Goal: Task Accomplishment & Management: Use online tool/utility

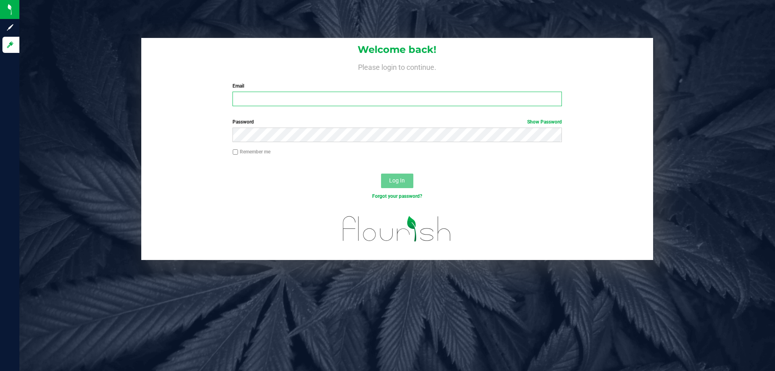
click at [300, 92] on input "Email" at bounding box center [396, 99] width 329 height 15
type input "relewis@liveparallel.com"
click at [381, 174] on button "Log In" at bounding box center [397, 181] width 32 height 15
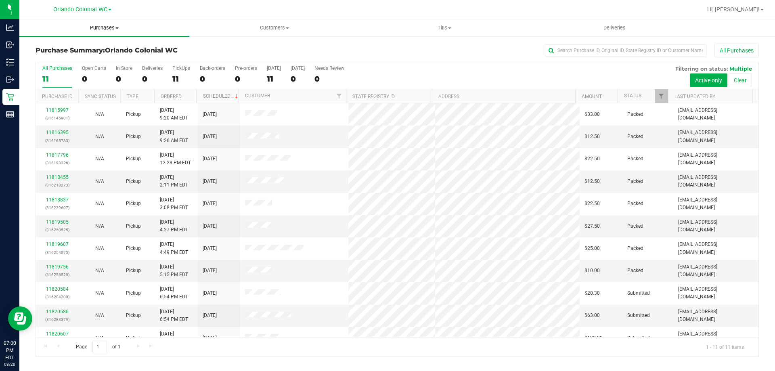
click at [94, 23] on uib-tab-heading "Purchases Summary of purchases Fulfillment All purchases" at bounding box center [104, 27] width 170 height 17
click at [83, 56] on li "Fulfillment" at bounding box center [104, 59] width 170 height 10
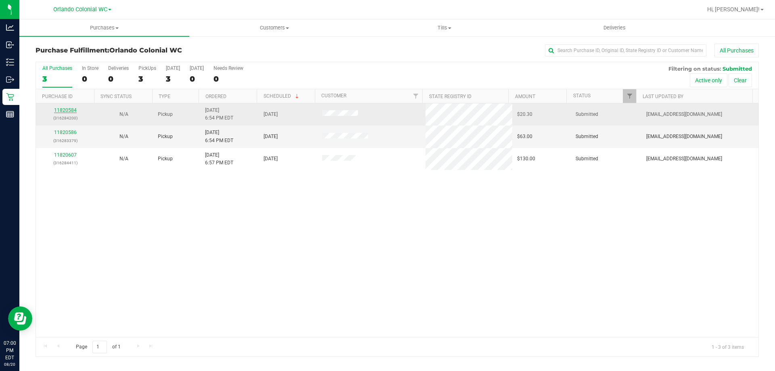
click at [63, 107] on link "11820584" at bounding box center [65, 110] width 23 height 6
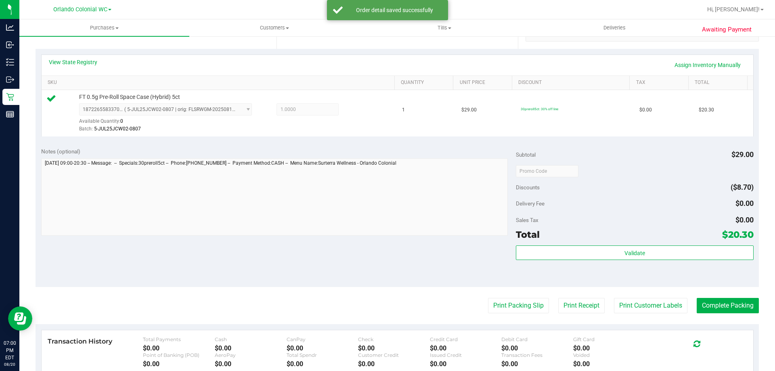
scroll to position [283, 0]
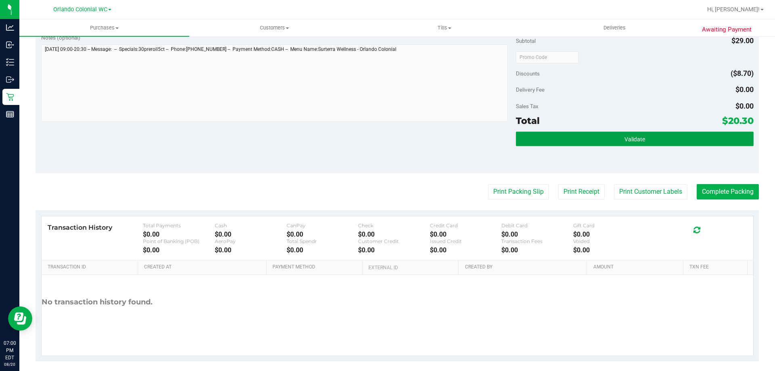
click at [556, 143] on button "Validate" at bounding box center [634, 139] width 237 height 15
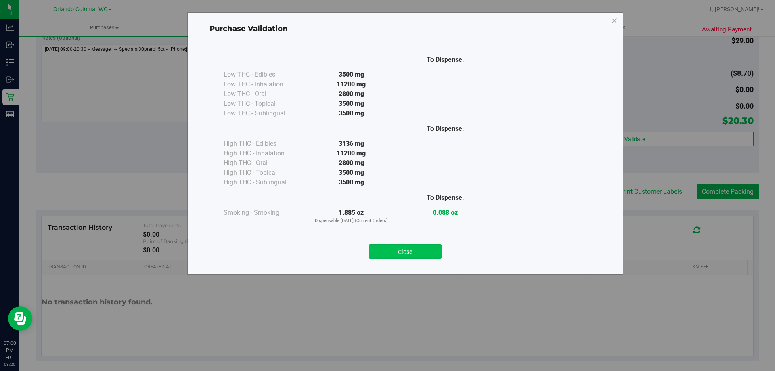
click at [429, 256] on button "Close" at bounding box center [405, 251] width 73 height 15
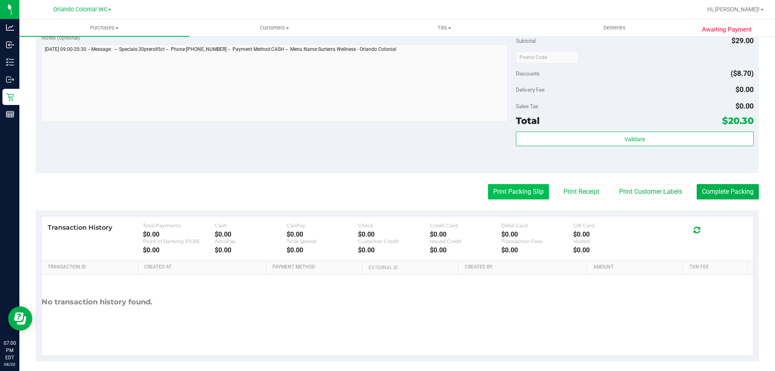
click at [505, 187] on button "Print Packing Slip" at bounding box center [518, 191] width 61 height 15
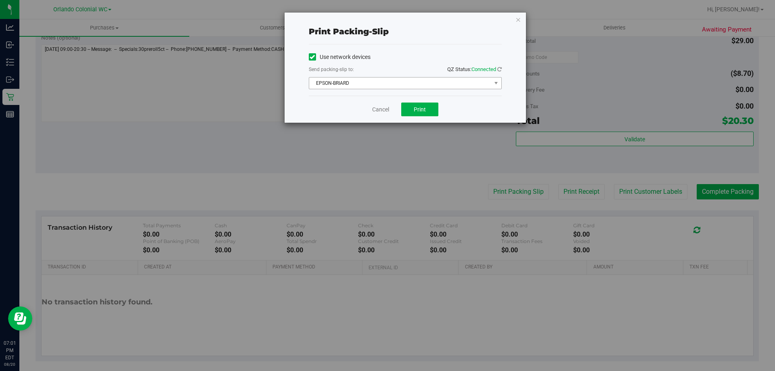
click at [409, 81] on span "EPSON-BRIARD" at bounding box center [400, 82] width 182 height 11
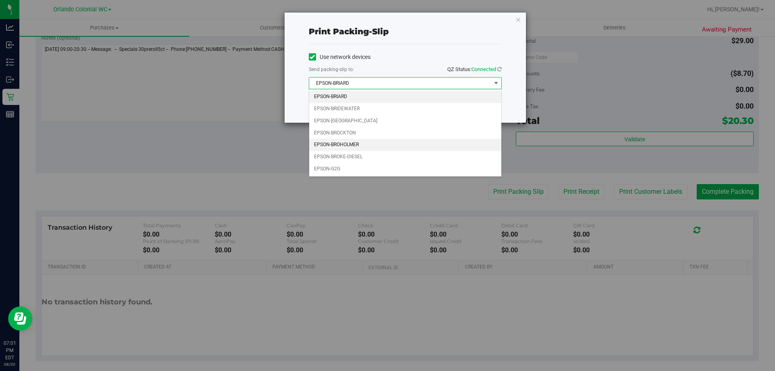
click at [360, 141] on li "EPSON-BROHOLMER" at bounding box center [405, 145] width 192 height 12
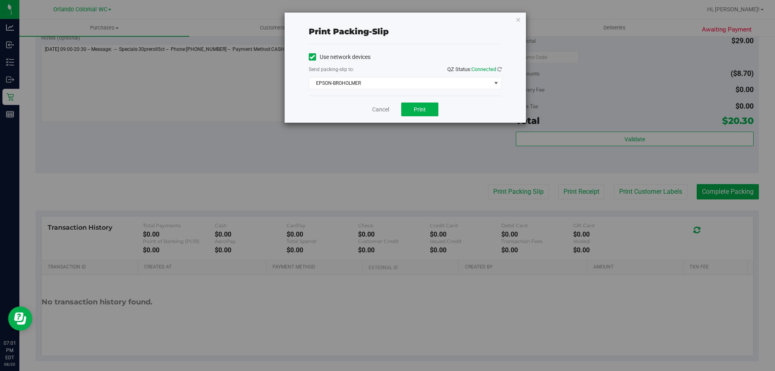
click at [416, 116] on div "Cancel Print" at bounding box center [405, 109] width 193 height 27
click at [412, 115] on button "Print" at bounding box center [419, 110] width 37 height 14
click at [517, 19] on icon "button" at bounding box center [518, 20] width 6 height 10
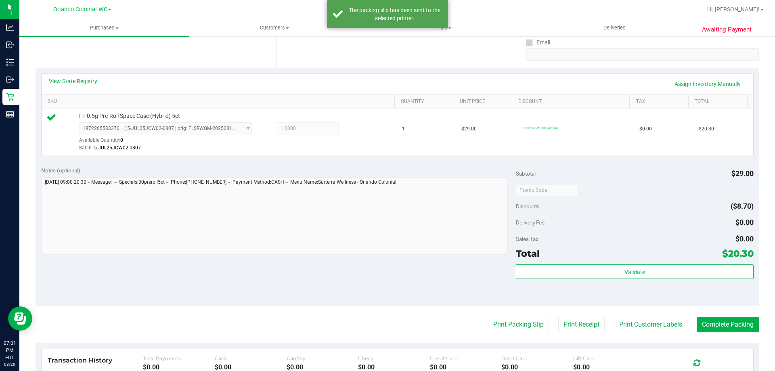
scroll to position [40, 0]
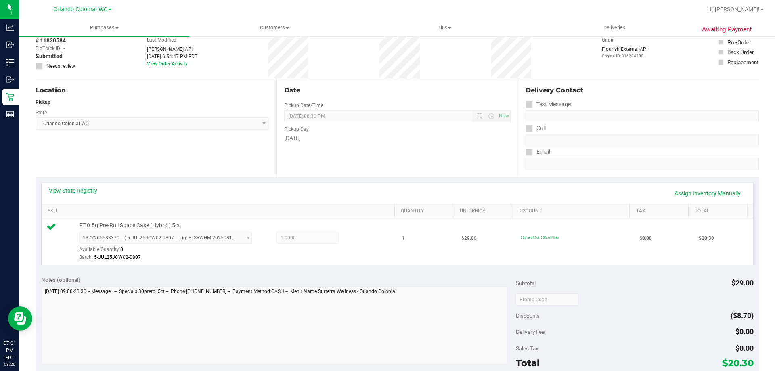
click at [138, 220] on td "FT 0.5g Pre-Roll Space Case (Hybrid) 5ct 1872265583370653 ( 5-JUL25JCW02-0807 |…" at bounding box center [220, 241] width 356 height 46
copy div "FT 0.5g Pre-Roll Space Case (Hybrid) 5ct"
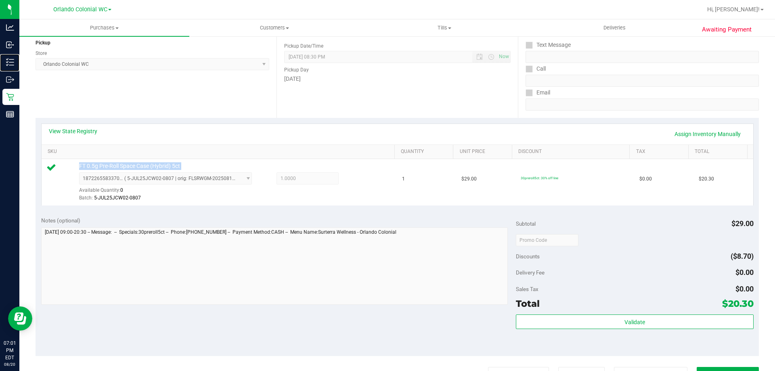
scroll to position [242, 0]
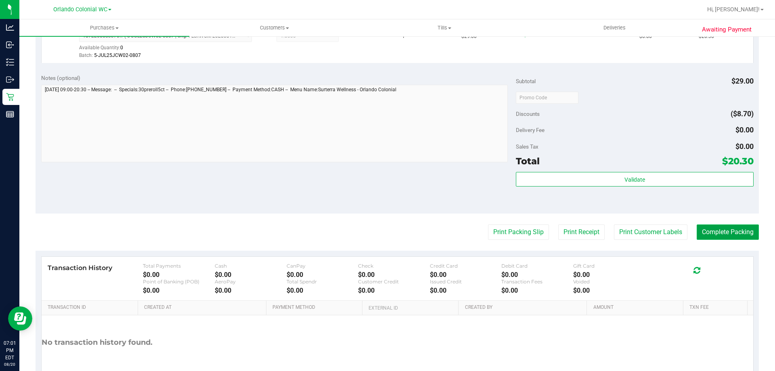
click at [708, 229] on button "Complete Packing" at bounding box center [728, 231] width 62 height 15
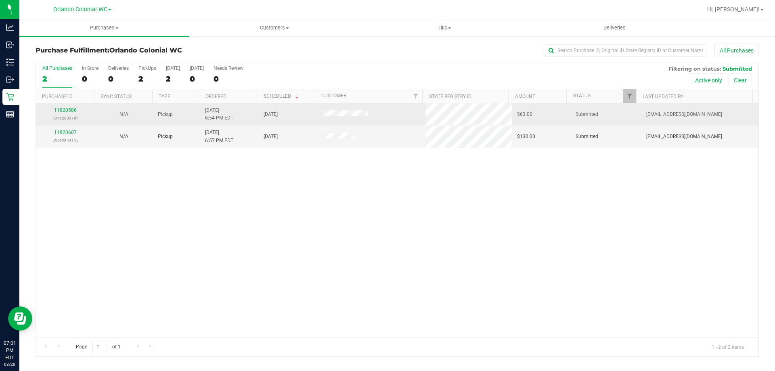
click at [72, 107] on div "11820586 (316283379)" at bounding box center [65, 114] width 49 height 15
click at [72, 108] on link "11820586" at bounding box center [65, 110] width 23 height 6
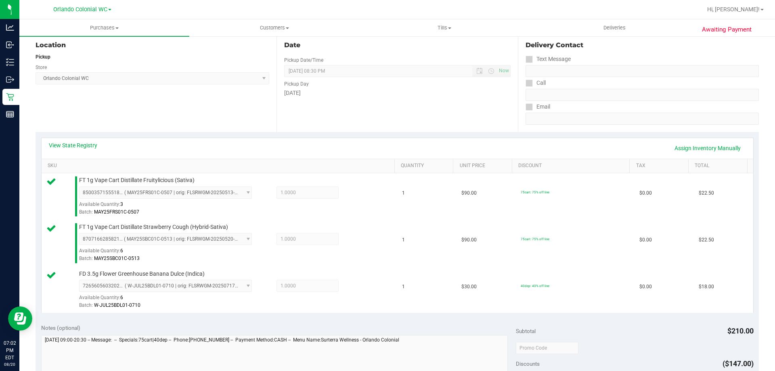
scroll to position [242, 0]
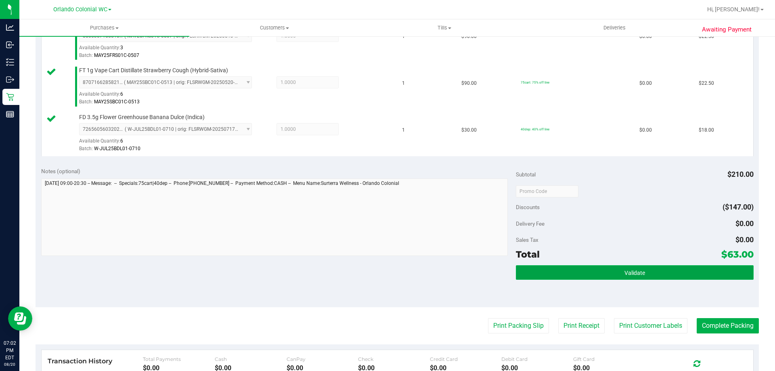
click at [600, 273] on button "Validate" at bounding box center [634, 272] width 237 height 15
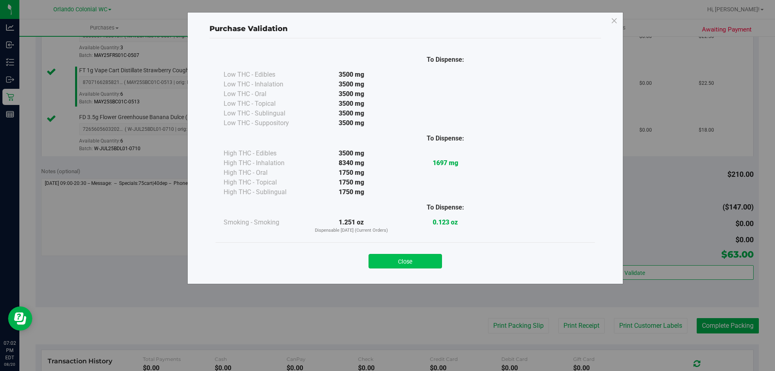
click at [425, 258] on button "Close" at bounding box center [405, 261] width 73 height 15
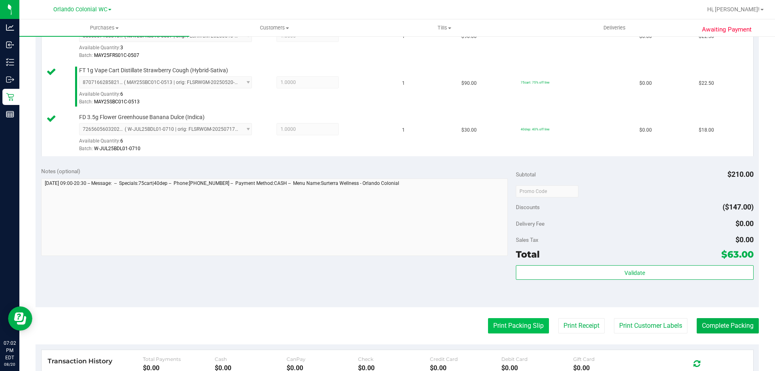
click at [510, 319] on button "Print Packing Slip" at bounding box center [518, 325] width 61 height 15
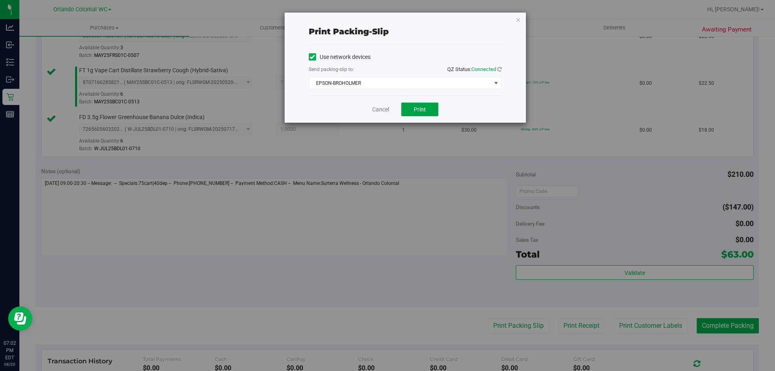
click at [420, 114] on button "Print" at bounding box center [419, 110] width 37 height 14
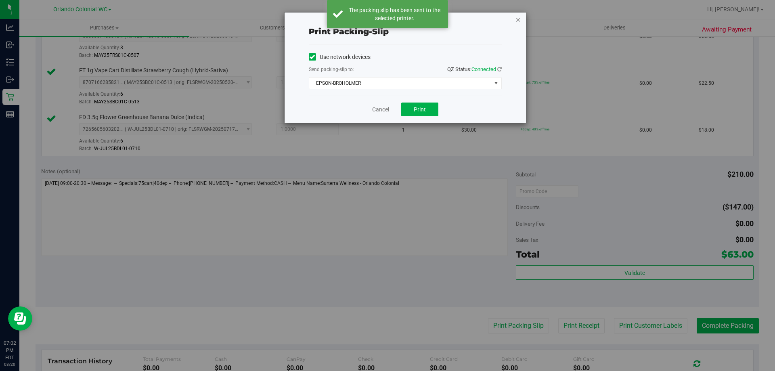
click at [518, 20] on icon "button" at bounding box center [518, 20] width 6 height 10
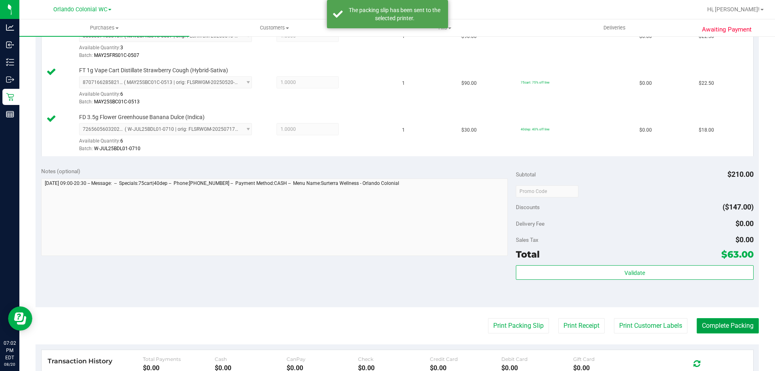
click at [739, 322] on button "Complete Packing" at bounding box center [728, 325] width 62 height 15
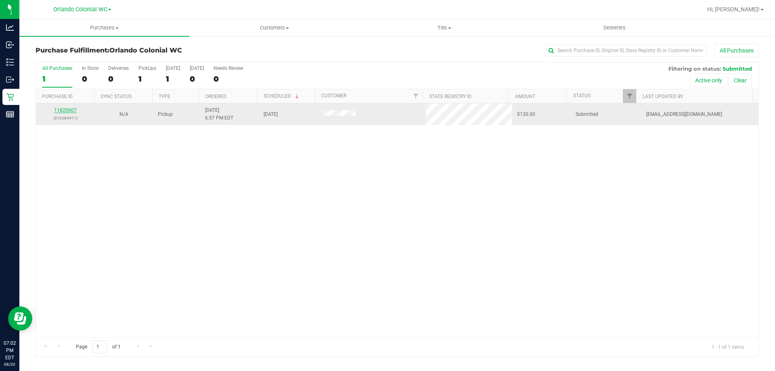
click at [69, 111] on link "11820607" at bounding box center [65, 110] width 23 height 6
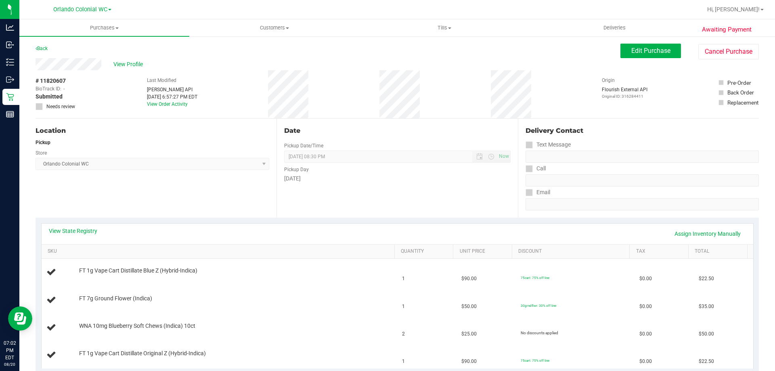
click at [644, 61] on div "View Profile # 11820607 BioTrack ID: - Submitted Needs review Last Modified Jan…" at bounding box center [397, 88] width 723 height 61
click at [641, 50] on span "Edit Purchase" at bounding box center [650, 51] width 39 height 8
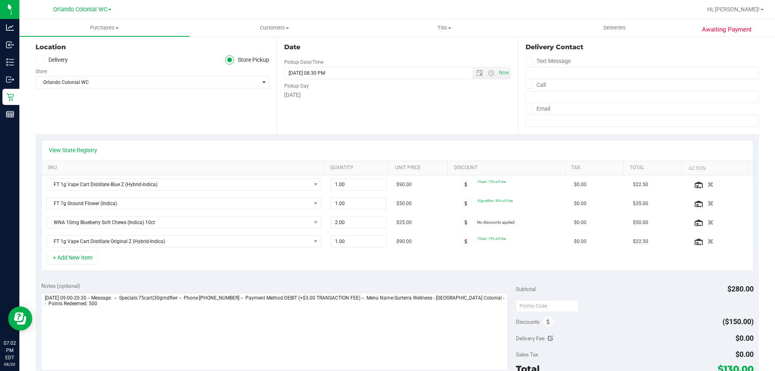
scroll to position [121, 0]
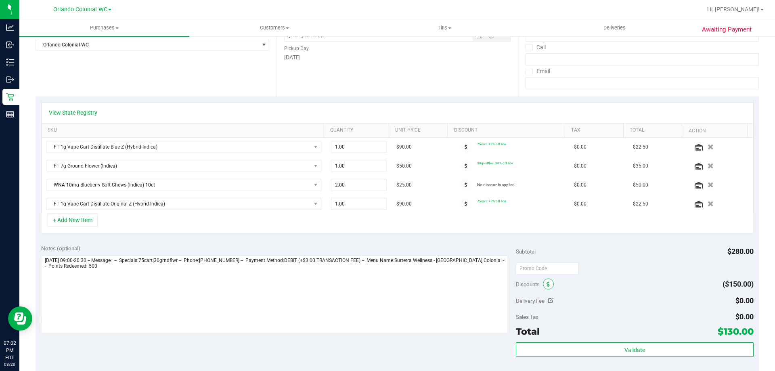
click at [547, 286] on icon at bounding box center [548, 285] width 3 height 6
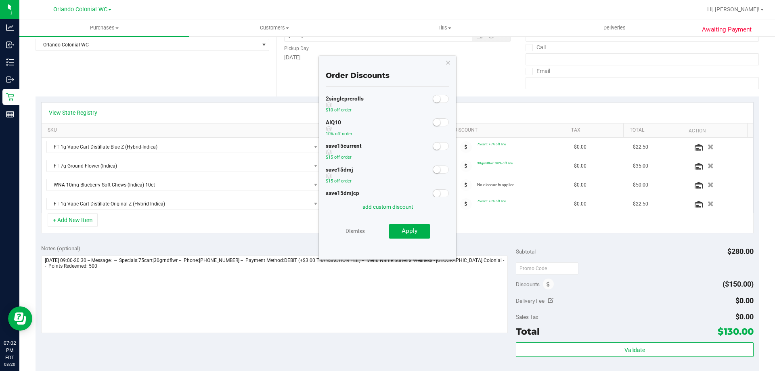
click at [433, 124] on small at bounding box center [436, 122] width 7 height 7
click at [412, 243] on div "Dismiss Apply" at bounding box center [388, 231] width 124 height 28
click at [413, 237] on button "Apply" at bounding box center [409, 231] width 41 height 15
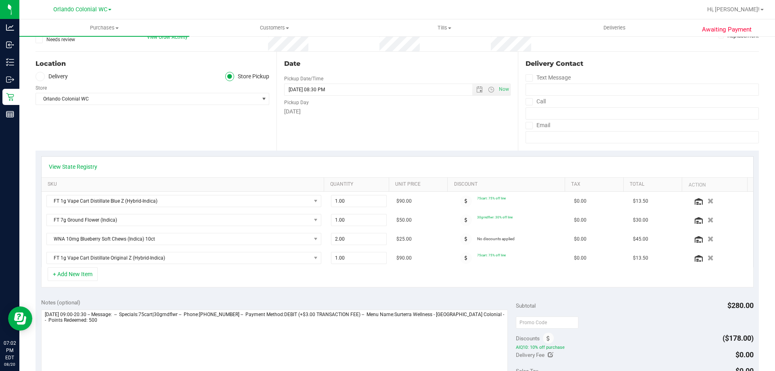
scroll to position [0, 0]
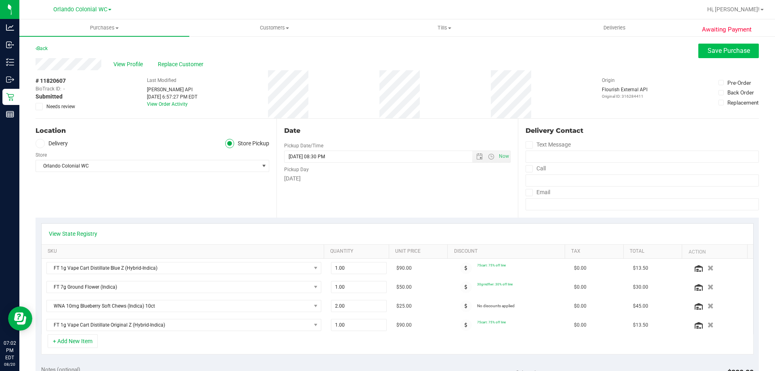
drag, startPoint x: 729, startPoint y: 59, endPoint x: 727, endPoint y: 54, distance: 4.3
click at [727, 56] on purchase-details "Back Save Purchase View Profile Replace Customer # 11820607 BioTrack ID: - Subm…" at bounding box center [397, 369] width 723 height 650
click at [726, 54] on button "Save Purchase" at bounding box center [728, 51] width 61 height 15
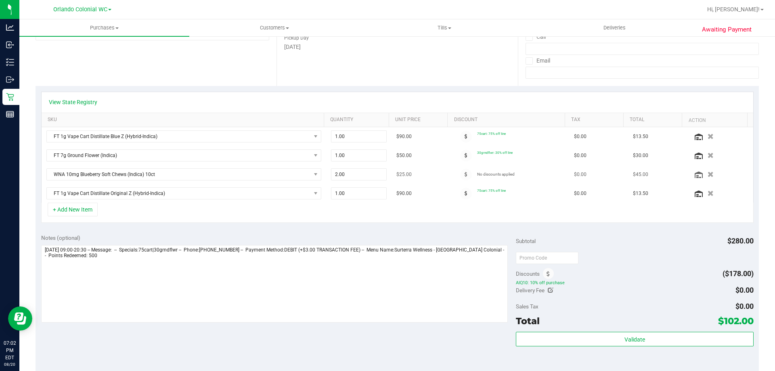
scroll to position [161, 0]
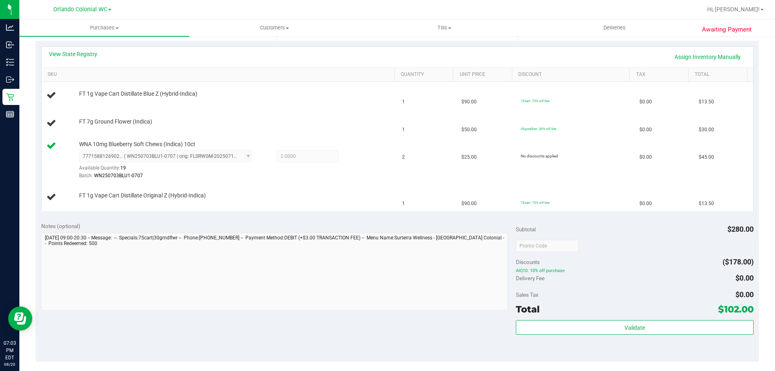
scroll to position [177, 0]
click at [156, 206] on td "FT 1g Vape Cart Distillate Original Z (Hybrid-Indica)" at bounding box center [220, 196] width 356 height 27
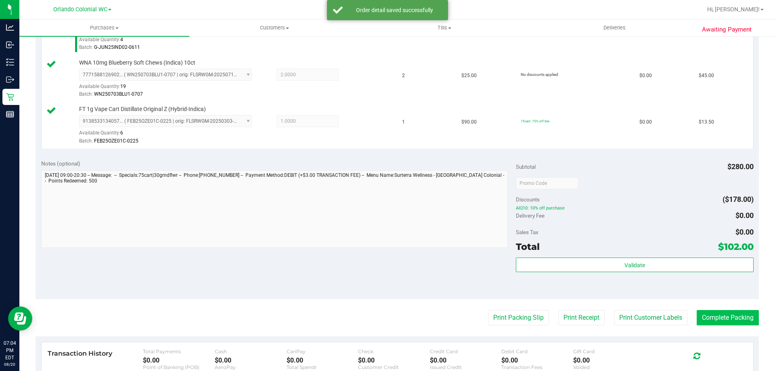
scroll to position [379, 0]
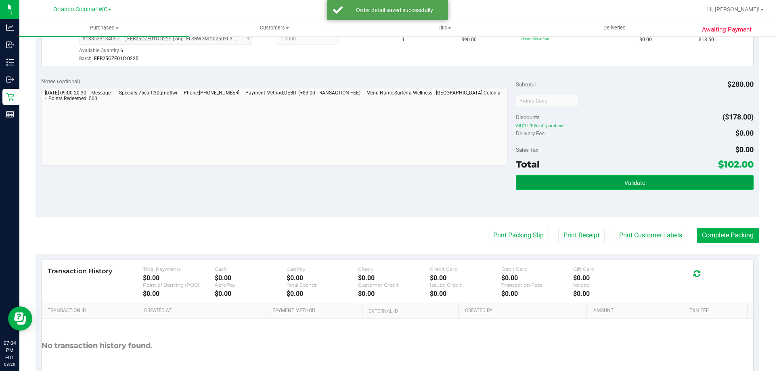
click at [644, 184] on button "Validate" at bounding box center [634, 182] width 237 height 15
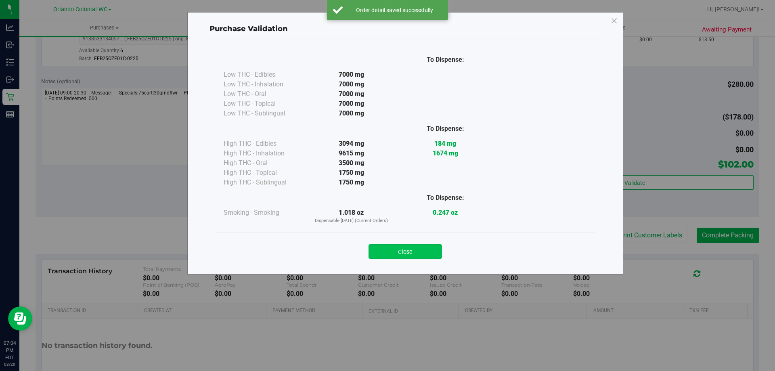
drag, startPoint x: 422, startPoint y: 241, endPoint x: 431, endPoint y: 250, distance: 12.6
click at [423, 242] on div "Close" at bounding box center [405, 249] width 367 height 20
click at [431, 250] on button "Close" at bounding box center [405, 251] width 73 height 15
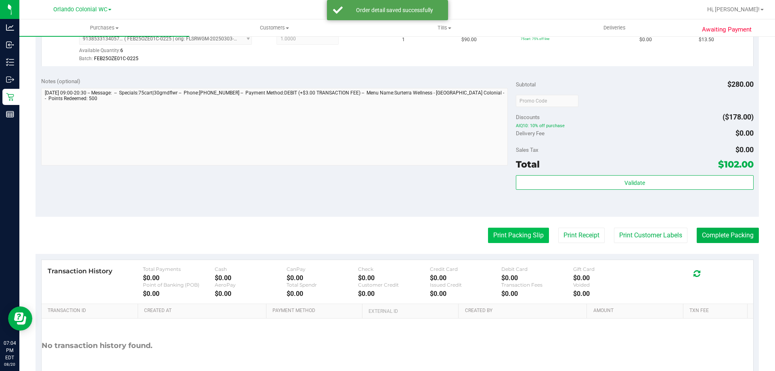
click at [517, 241] on button "Print Packing Slip" at bounding box center [518, 235] width 61 height 15
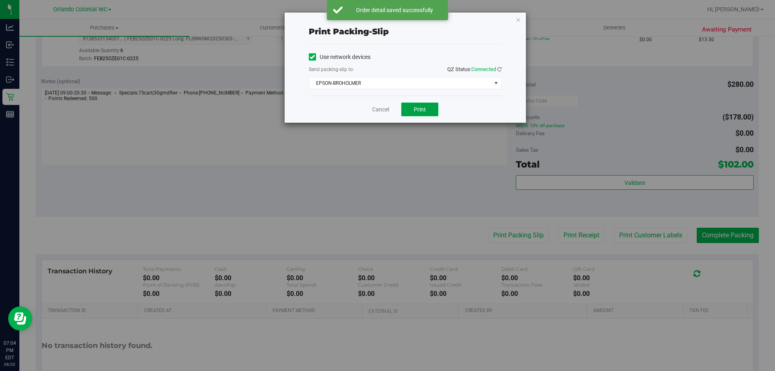
click at [422, 113] on button "Print" at bounding box center [419, 110] width 37 height 14
click at [517, 21] on icon "button" at bounding box center [518, 20] width 6 height 10
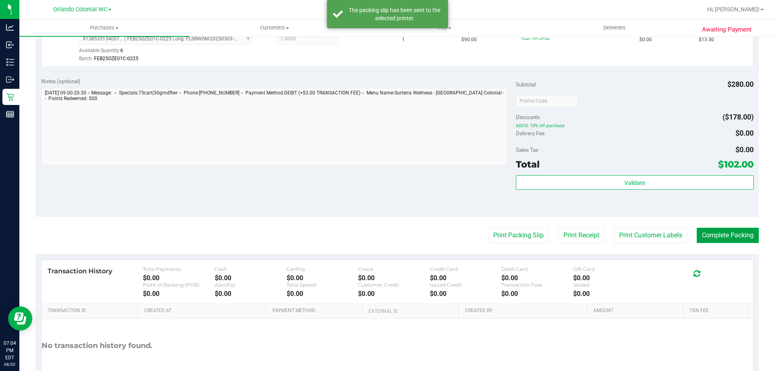
click at [723, 231] on button "Complete Packing" at bounding box center [728, 235] width 62 height 15
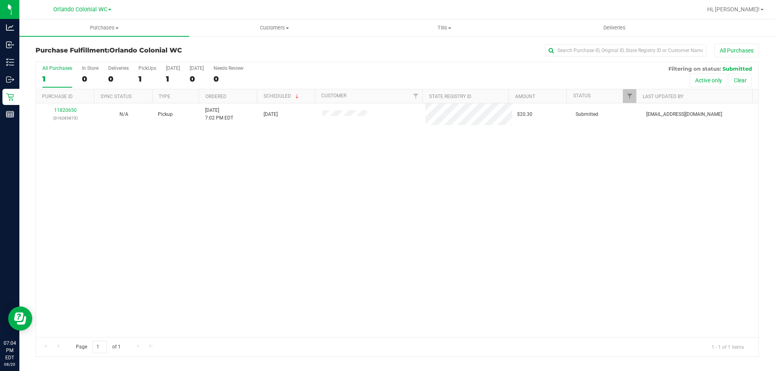
click at [79, 119] on p "(316285873)" at bounding box center [65, 118] width 49 height 8
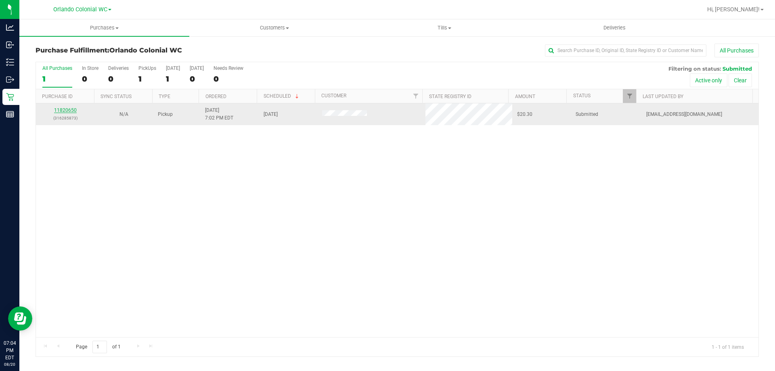
click at [70, 111] on link "11820650" at bounding box center [65, 110] width 23 height 6
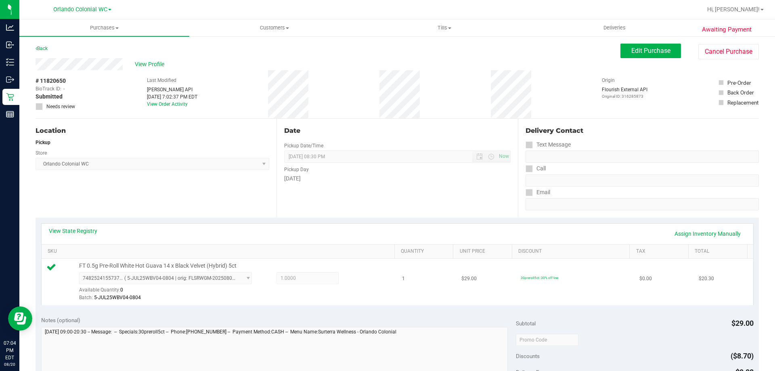
click at [229, 262] on span "FT 0.5g Pre-Roll White Hot Guava 14 x Black Velvet (Hybrid) 5ct" at bounding box center [157, 266] width 157 height 8
copy div "FT 0.5g Pre-Roll White Hot Guava 14 x Black Velvet (Hybrid) 5ct"
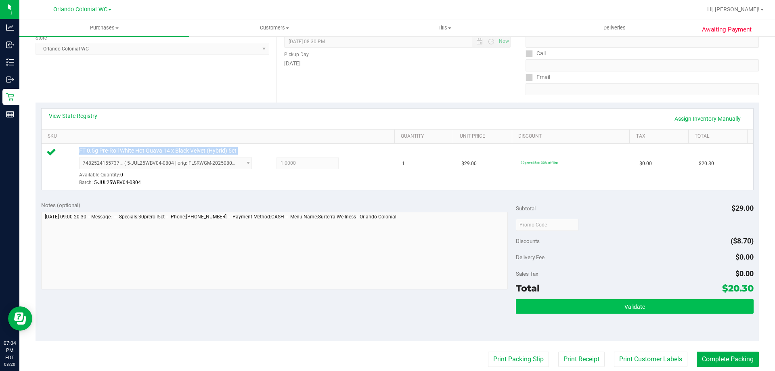
scroll to position [242, 0]
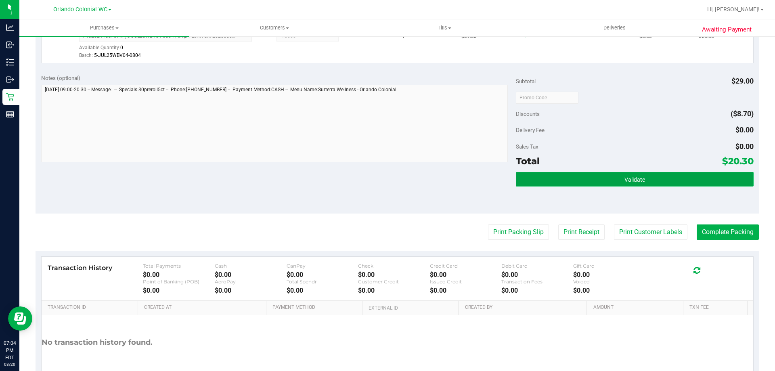
click at [589, 179] on button "Validate" at bounding box center [634, 179] width 237 height 15
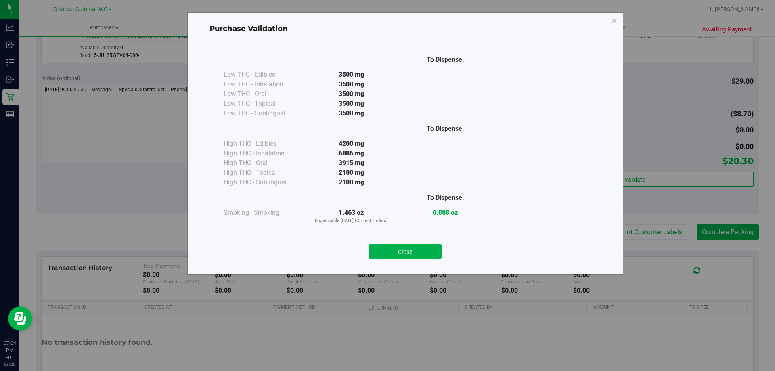
drag, startPoint x: 419, startPoint y: 251, endPoint x: 572, endPoint y: 233, distance: 154.8
click at [419, 251] on button "Close" at bounding box center [405, 251] width 73 height 15
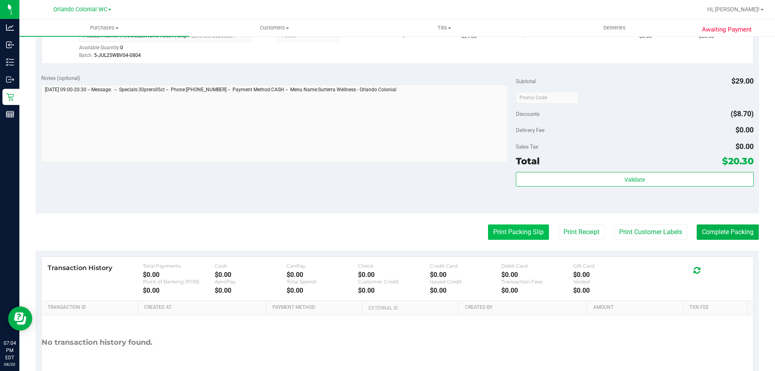
click at [527, 226] on button "Print Packing Slip" at bounding box center [518, 231] width 61 height 15
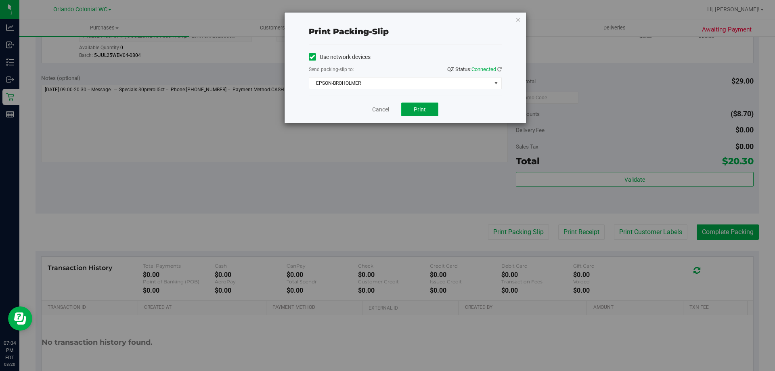
click at [427, 111] on button "Print" at bounding box center [419, 110] width 37 height 14
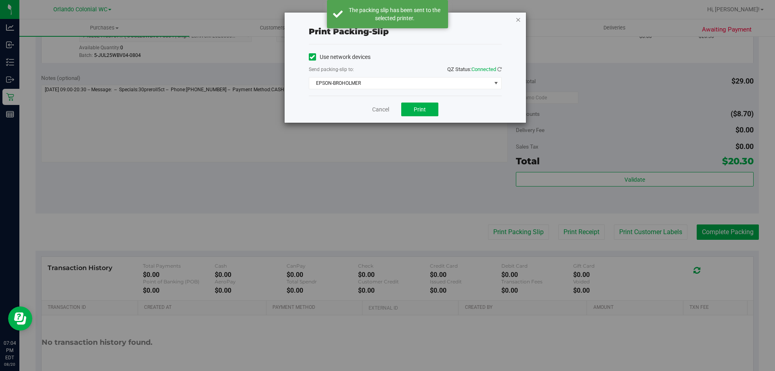
click at [517, 20] on icon "button" at bounding box center [518, 20] width 6 height 10
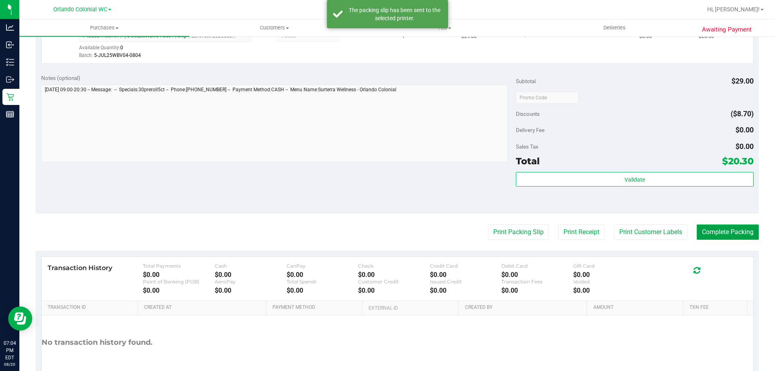
click at [727, 225] on button "Complete Packing" at bounding box center [728, 231] width 62 height 15
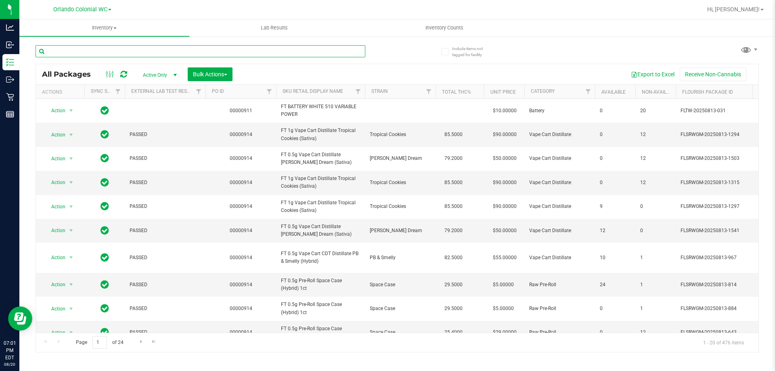
click at [178, 48] on input "text" at bounding box center [201, 51] width 330 height 12
paste input "FT 0.5g Pre-Roll Space Case (Hybrid) 5ct"
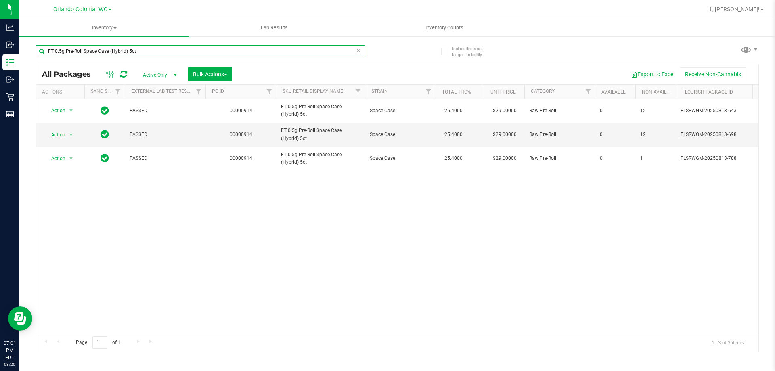
type input "FT 0.5g Pre-Roll Space Case (Hybrid) 5ct"
click at [321, 234] on div "Action Action Edit attributes Global inventory Locate package Package audit log…" at bounding box center [397, 216] width 723 height 234
click at [67, 138] on span "select" at bounding box center [71, 134] width 10 height 11
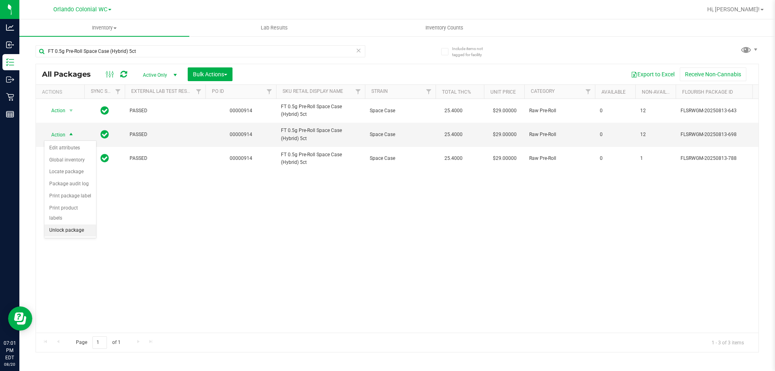
click at [80, 224] on li "Unlock package" at bounding box center [70, 230] width 52 height 12
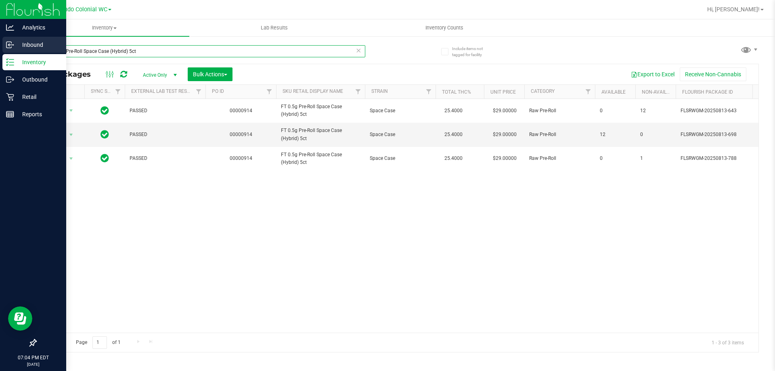
drag, startPoint x: 157, startPoint y: 54, endPoint x: 0, endPoint y: 43, distance: 157.8
click at [0, 43] on div "Analytics Inbound Inventory Outbound Retail Reports 07:04 PM EDT 08/20/2025 08/…" at bounding box center [387, 185] width 775 height 371
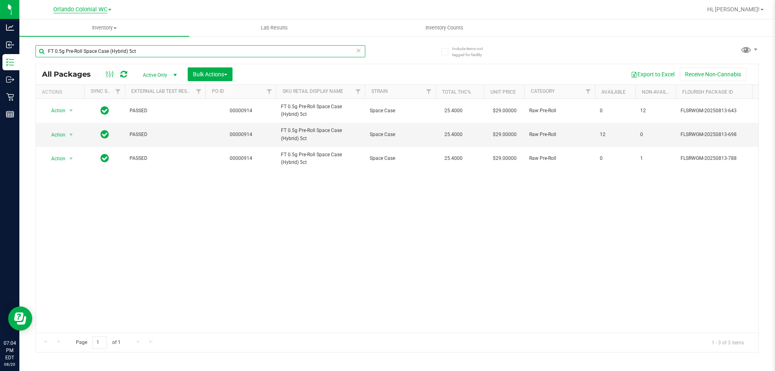
paste input "White Hot Guava 14 x Black Velvet"
type input "FT 0.5g Pre-Roll White Hot Guava 14 x Black Velvet (Hybrid) 5ct"
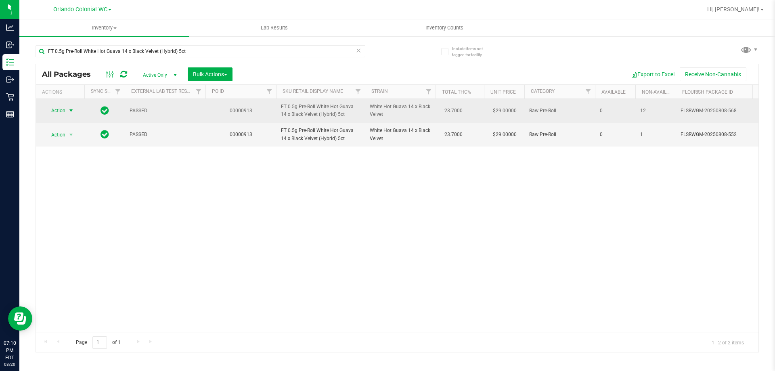
click at [65, 111] on span "Action" at bounding box center [55, 110] width 22 height 11
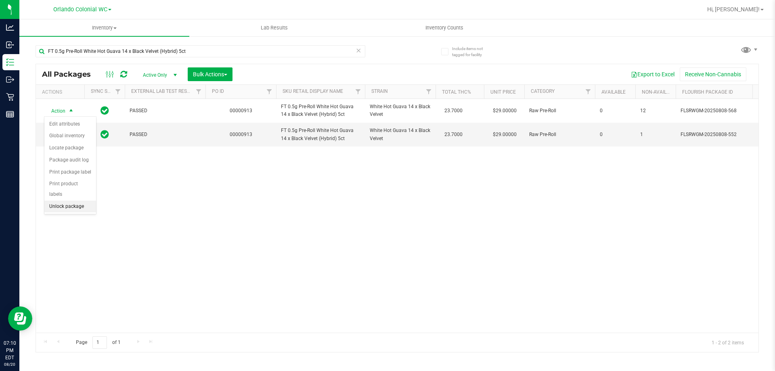
click at [73, 201] on li "Unlock package" at bounding box center [70, 207] width 52 height 12
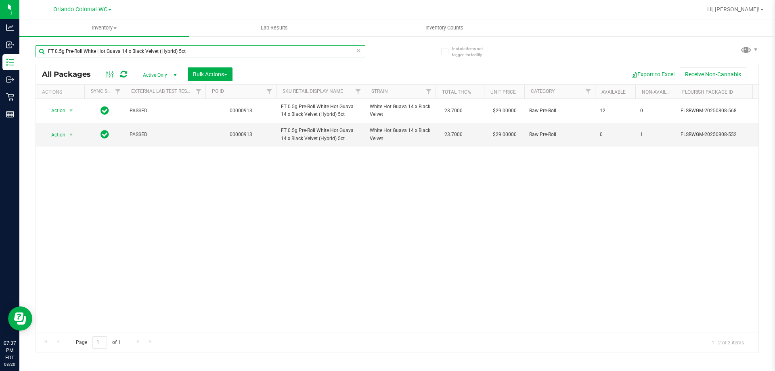
click at [217, 50] on input "FT 0.5g Pre-Roll White Hot Guava 14 x Black Velvet (Hybrid) 5ct" at bounding box center [201, 51] width 330 height 12
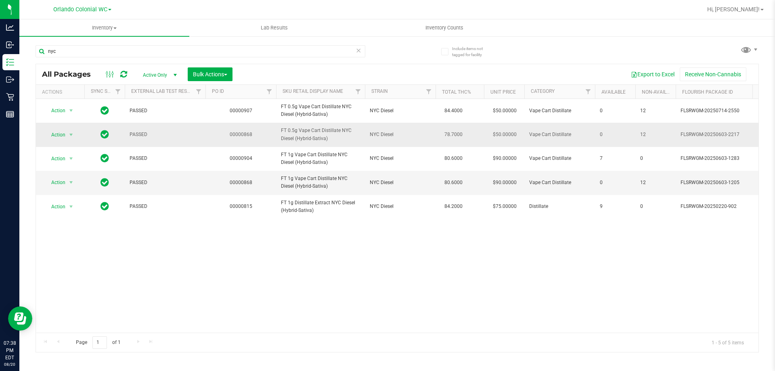
click at [312, 136] on span "FT 0.5g Vape Cart Distillate NYC Diesel (Hybrid-Sativa)" at bounding box center [320, 134] width 79 height 15
copy tr "FT 0.5g Vape Cart Distillate NYC Diesel (Hybrid-Sativa)"
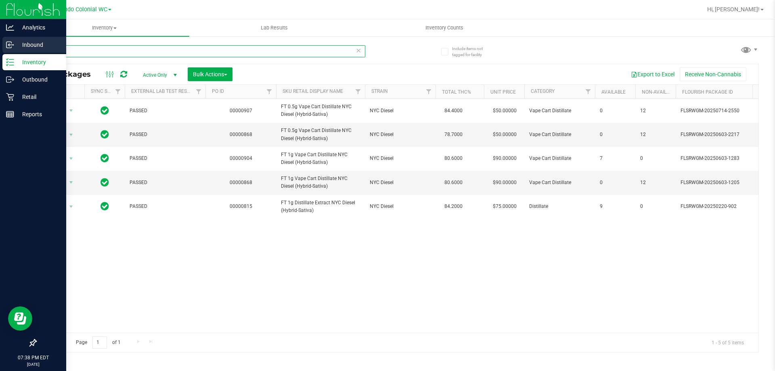
drag, startPoint x: 144, startPoint y: 52, endPoint x: 0, endPoint y: 37, distance: 144.4
click at [0, 39] on div "Analytics Inbound Inventory Outbound Retail Reports 07:38 PM EDT 08/20/2025 08/…" at bounding box center [387, 185] width 775 height 371
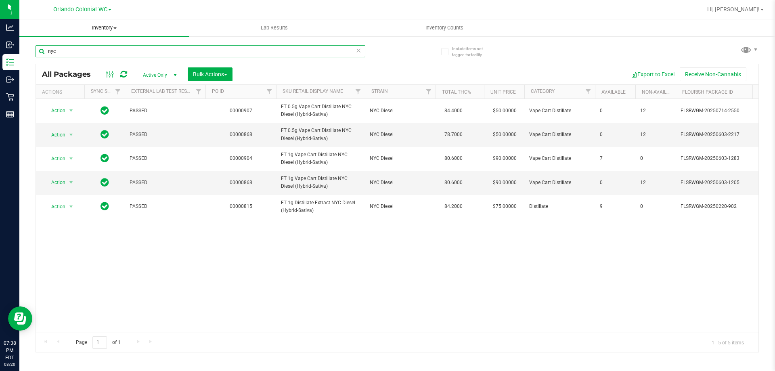
paste input "FT 0.5g Vape Cart Distillate NYC Diesel (Hybrid-Sativa)"
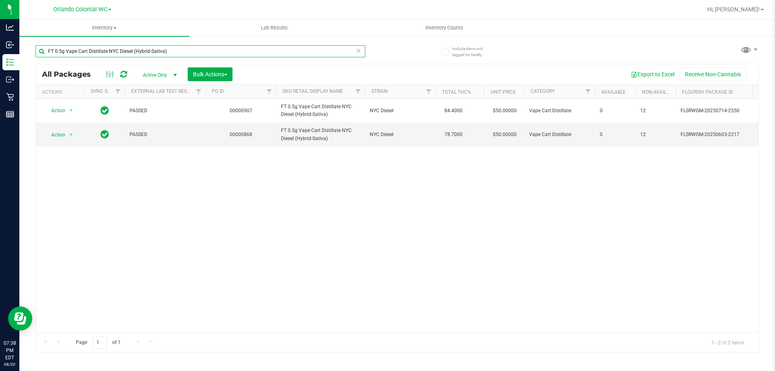
type input "FT 0.5g Vape Cart Distillate NYC Diesel (Hybrid-Sativa)"
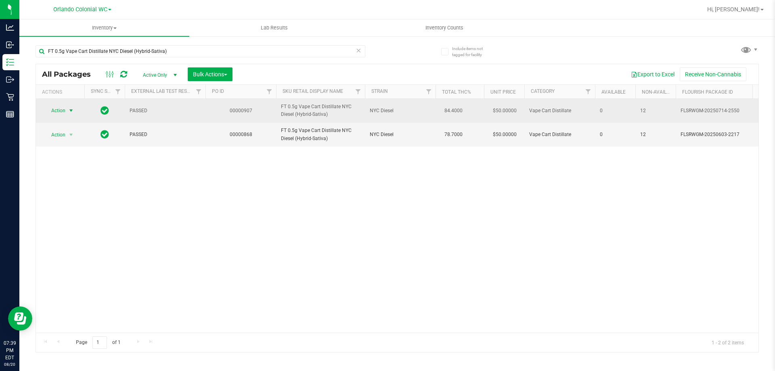
click at [72, 108] on span "select" at bounding box center [71, 110] width 6 height 6
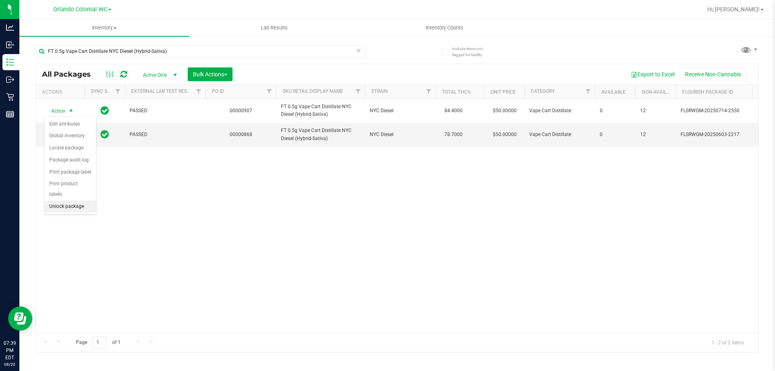
click at [83, 201] on li "Unlock package" at bounding box center [70, 207] width 52 height 12
